Goal: Transaction & Acquisition: Purchase product/service

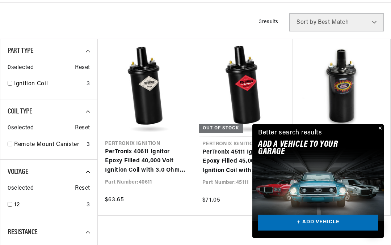
scroll to position [249, 0]
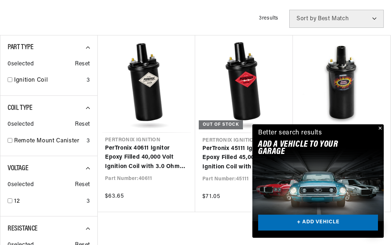
click at [383, 133] on button "Close" at bounding box center [379, 129] width 9 height 9
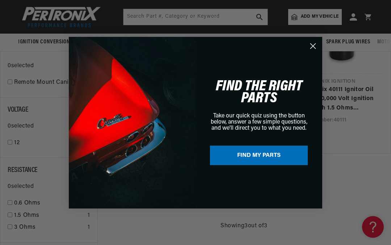
scroll to position [274, 0]
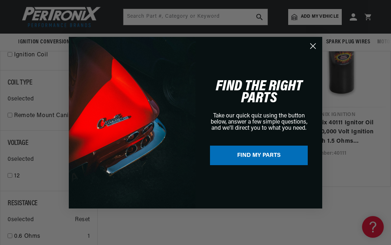
click at [314, 52] on circle "Close dialog" at bounding box center [313, 46] width 12 height 12
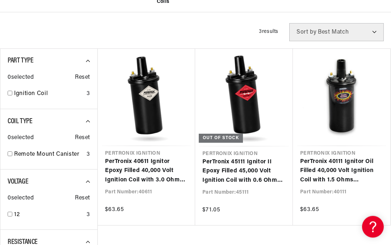
scroll to position [206, 0]
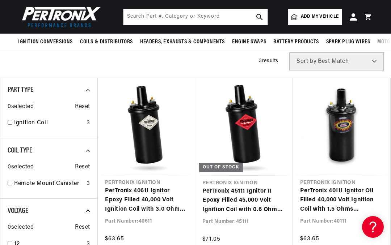
click at [132, 195] on link "PerTronix 40611 Ignitor Epoxy Filled 40,000 Volt Ignition Coil with 3.0 Ohms Re…" at bounding box center [146, 201] width 83 height 28
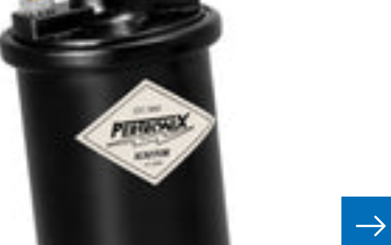
scroll to position [62, 0]
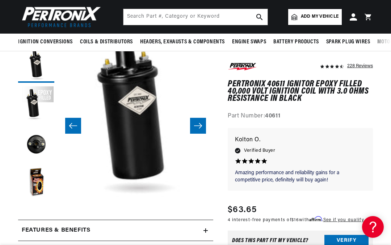
click at [196, 127] on icon "Slide right" at bounding box center [198, 125] width 9 height 7
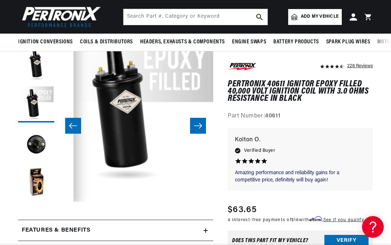
scroll to position [0, 34]
click at [196, 127] on icon "Slide right" at bounding box center [198, 125] width 9 height 7
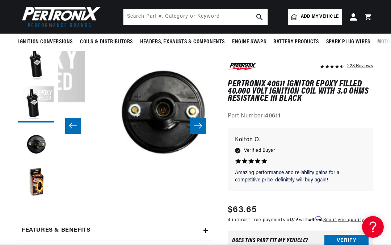
scroll to position [16, 311]
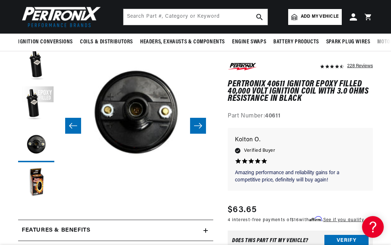
click at [203, 123] on button "Slide right" at bounding box center [198, 126] width 16 height 16
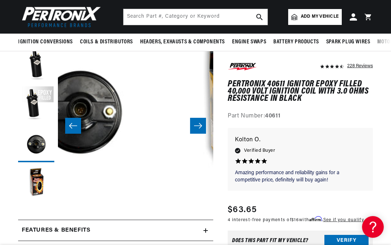
scroll to position [16, 466]
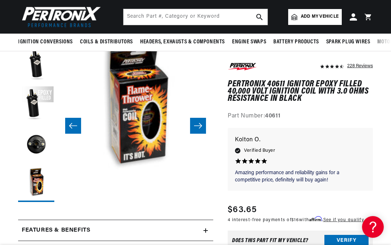
click at [202, 122] on button "Slide right" at bounding box center [198, 126] width 16 height 16
click at [199, 126] on icon "Slide right" at bounding box center [198, 125] width 8 height 5
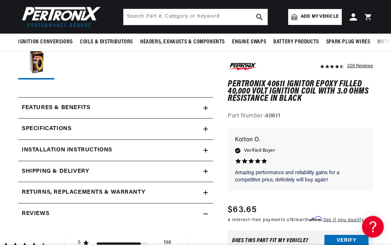
scroll to position [184, 0]
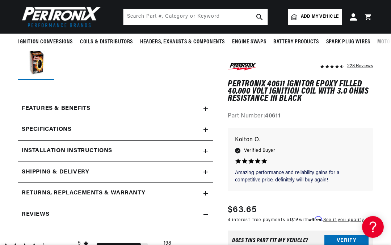
click at [62, 110] on h2 "Features & Benefits" at bounding box center [56, 108] width 68 height 9
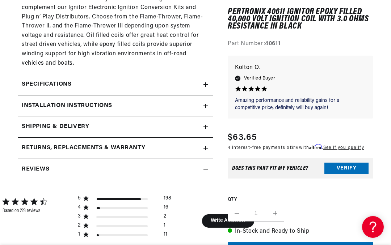
scroll to position [451, 0]
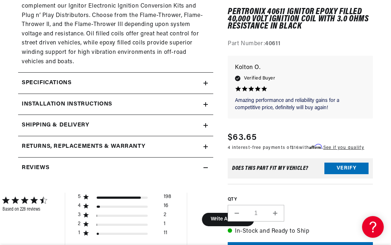
click at [23, 100] on h2 "Installation instructions" at bounding box center [67, 104] width 91 height 9
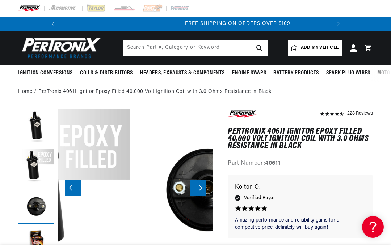
scroll to position [0, 270]
